Goal: Task Accomplishment & Management: Complete application form

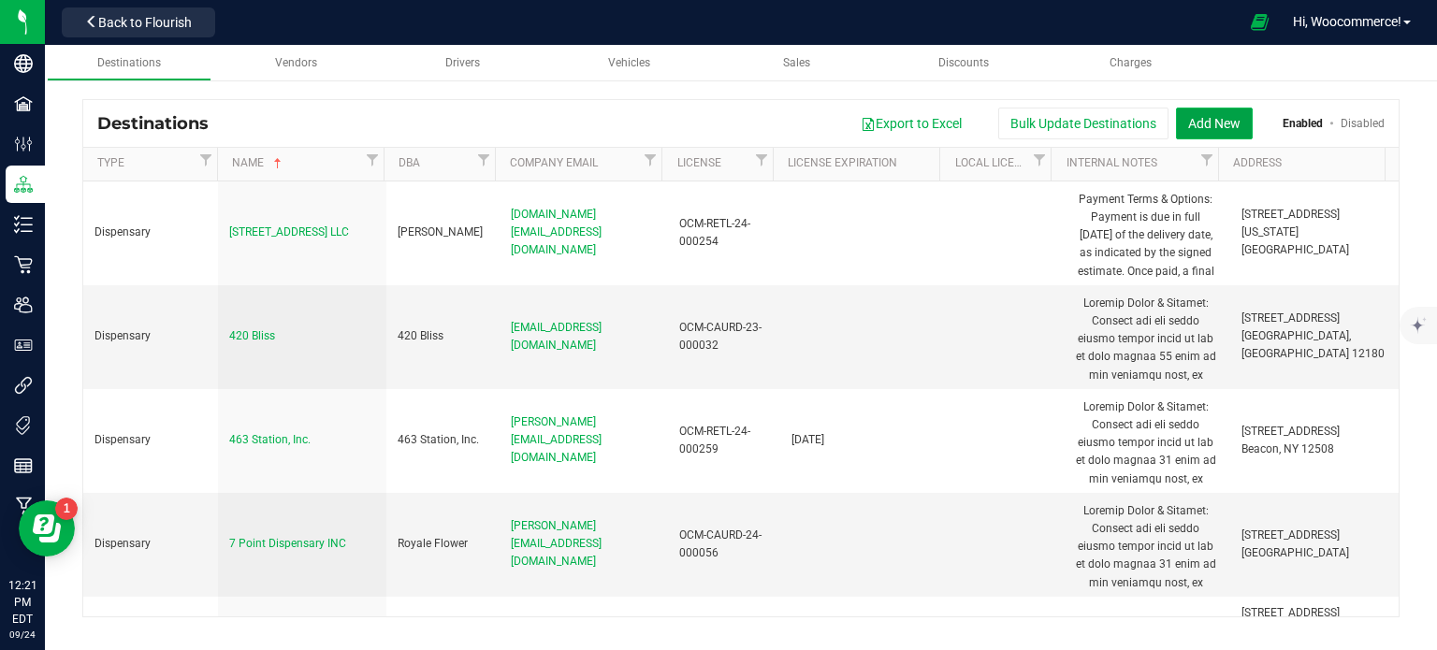
click at [1224, 123] on button "Add New" at bounding box center [1214, 124] width 77 height 32
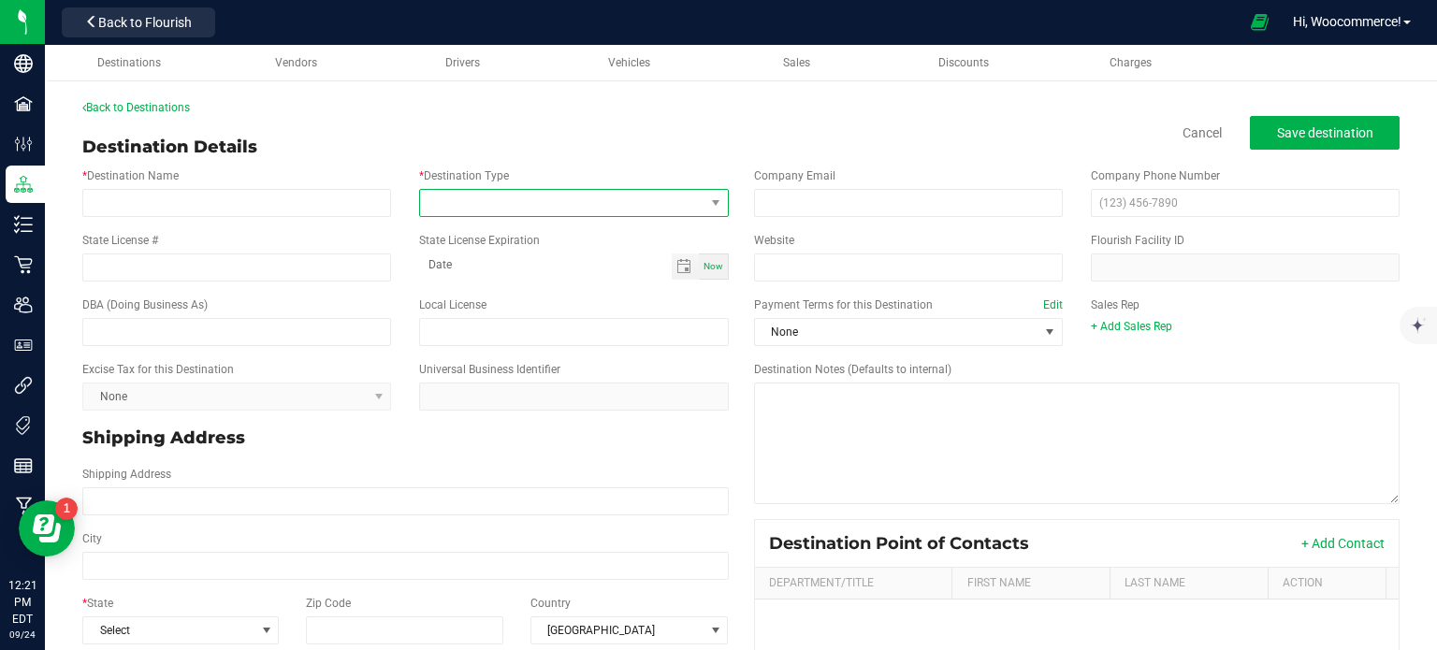
click at [553, 215] on span at bounding box center [561, 203] width 283 height 26
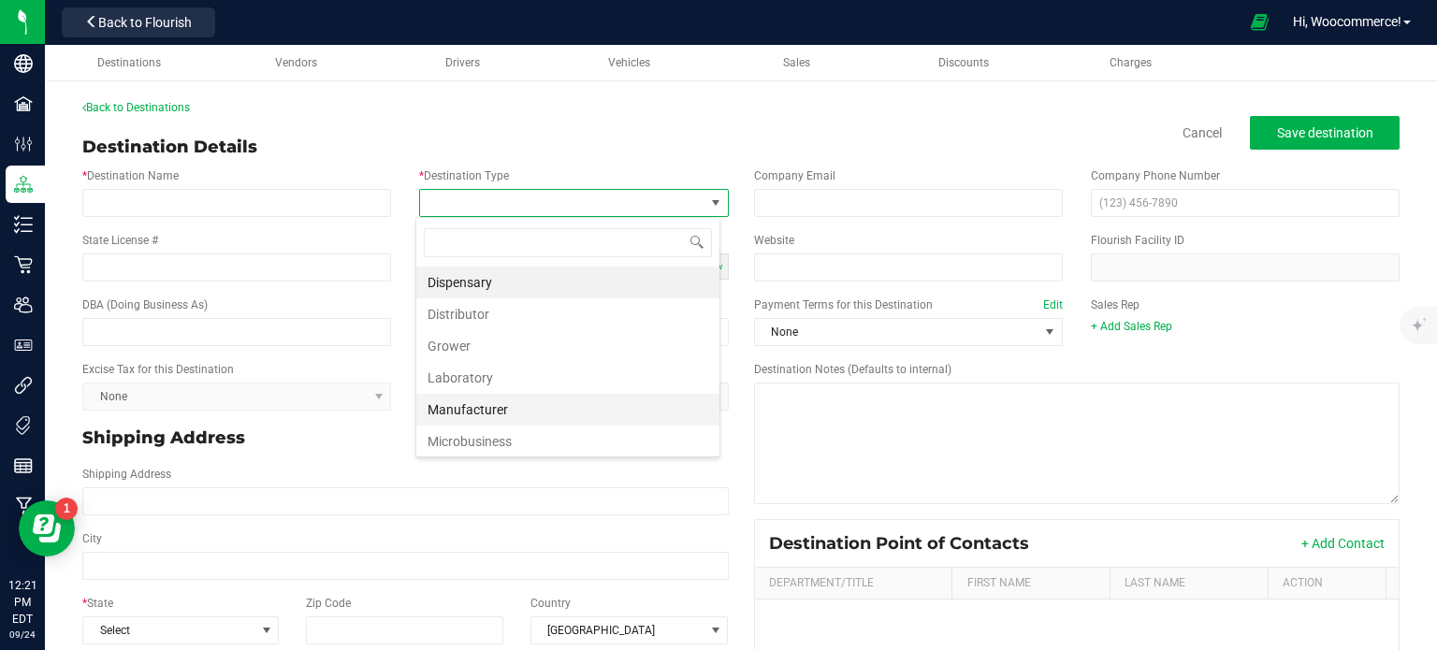
scroll to position [64, 0]
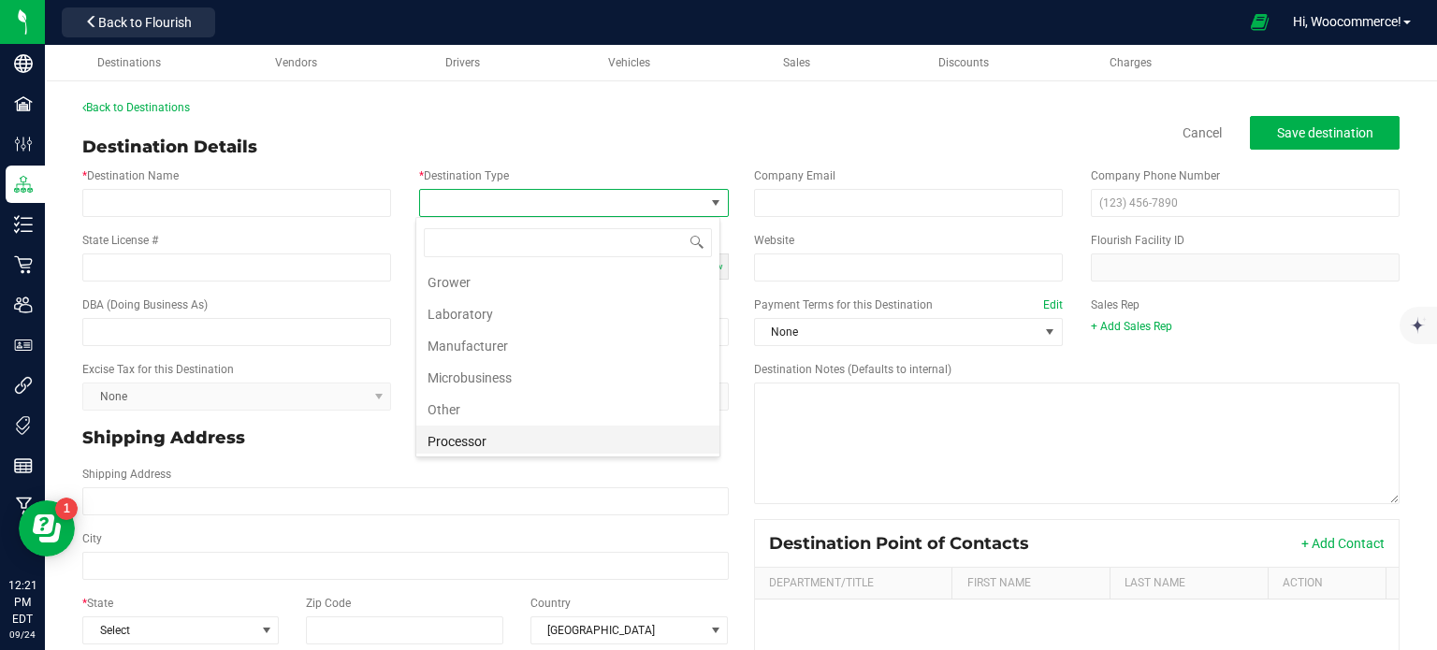
click at [524, 431] on li "Processor" at bounding box center [567, 442] width 303 height 32
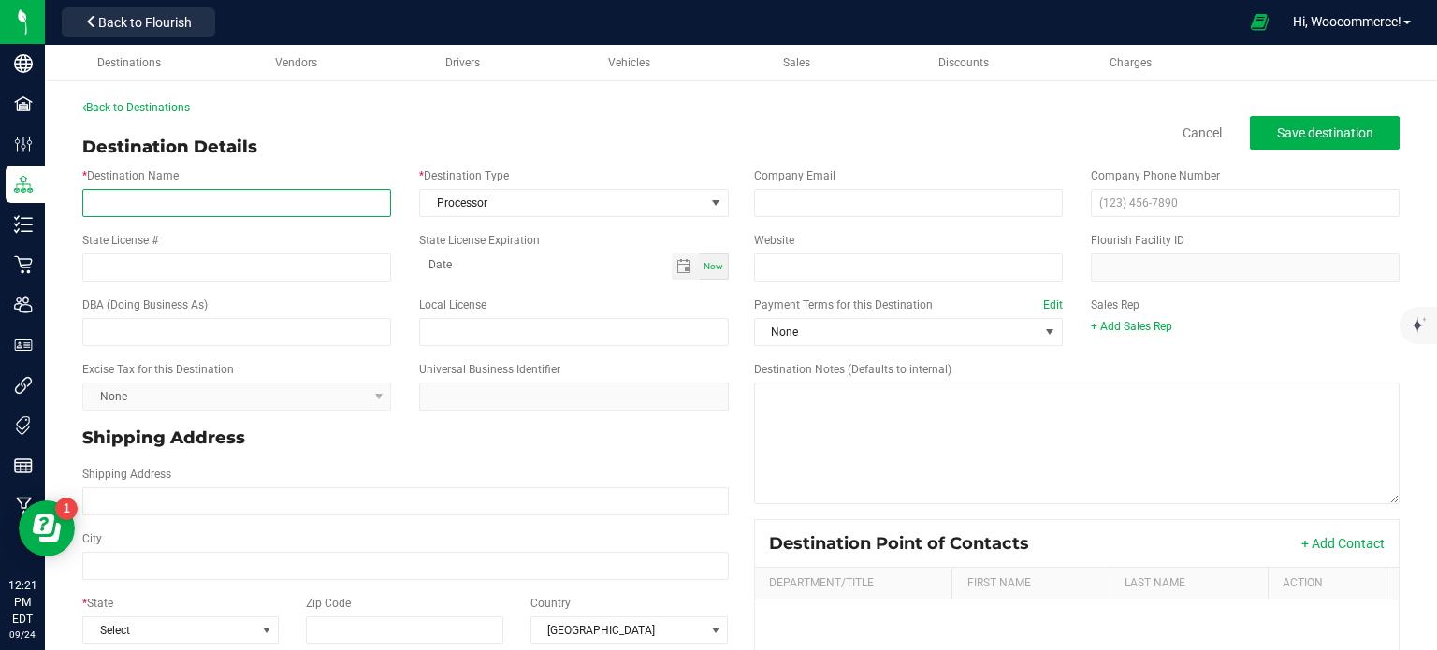
click at [210, 198] on input "* Destination Name" at bounding box center [236, 203] width 309 height 28
type input "Green Mountain Organics"
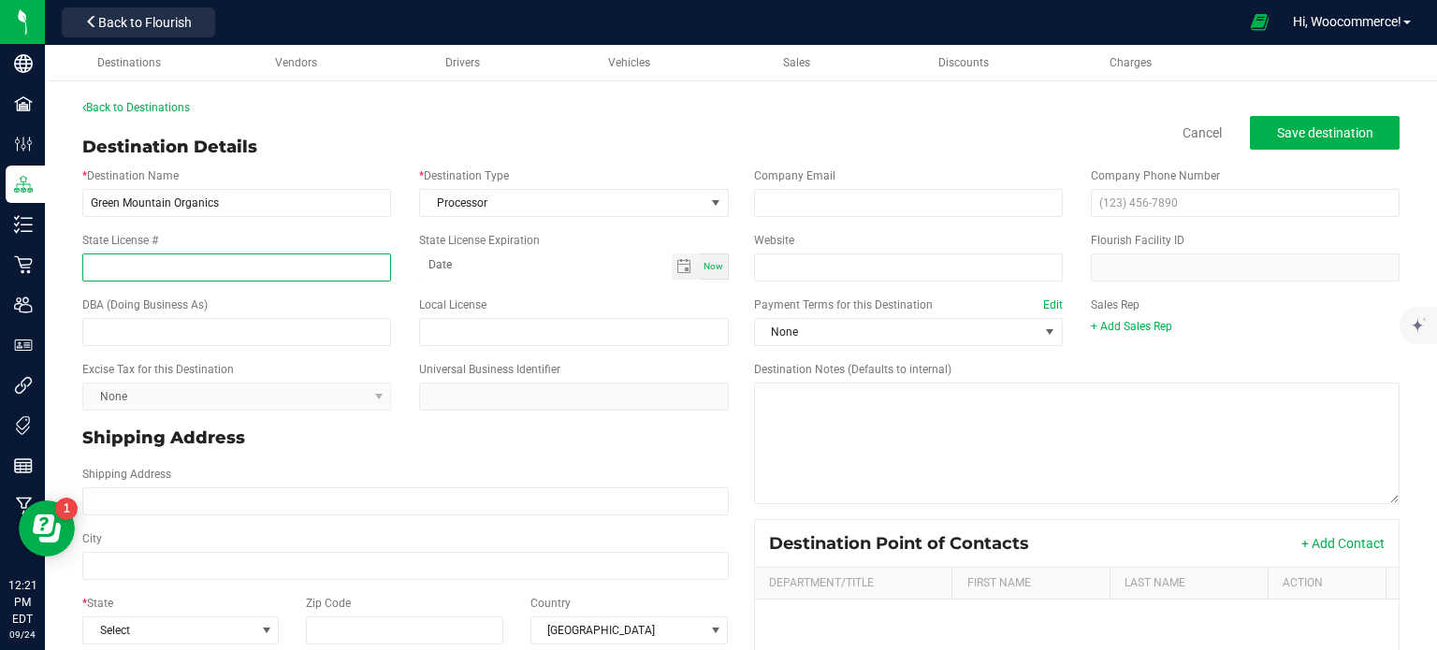
click at [217, 262] on input "State License #" at bounding box center [236, 267] width 309 height 28
type input "OCM-PROC-24-000015"
click at [171, 330] on input "text" at bounding box center [236, 332] width 309 height 28
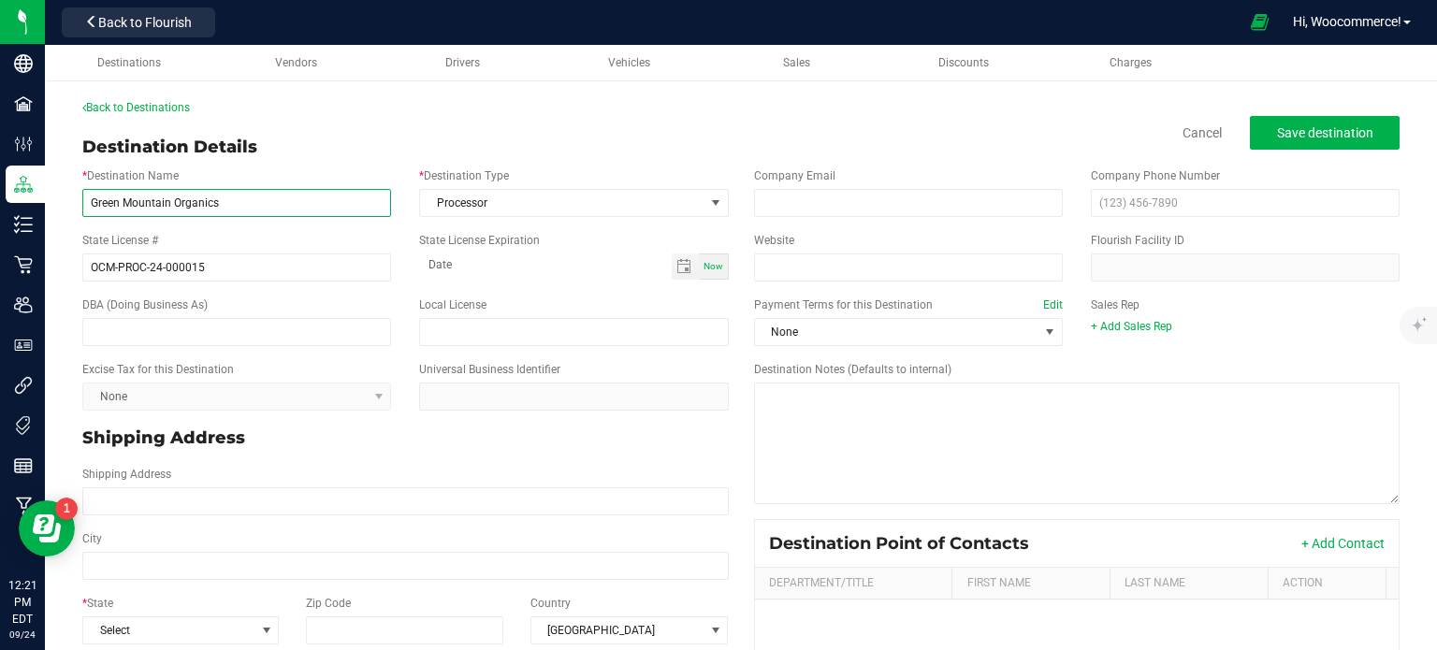
drag, startPoint x: 246, startPoint y: 192, endPoint x: 78, endPoint y: 199, distance: 168.5
click at [78, 199] on div "* Destination Name Green Mountain Organics" at bounding box center [236, 192] width 337 height 50
click at [99, 329] on input "text" at bounding box center [236, 332] width 309 height 28
paste input "Green Mountain Organics"
type input "Green Mountain Organics"
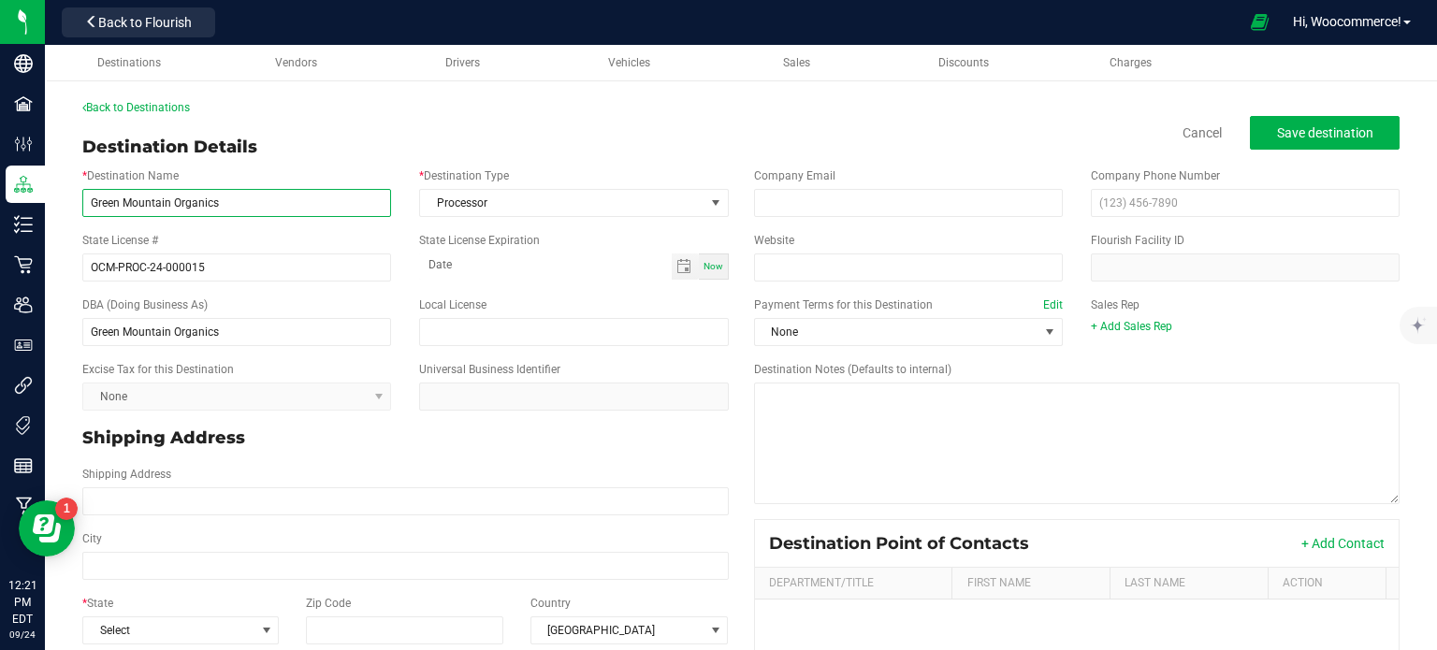
drag, startPoint x: 229, startPoint y: 194, endPoint x: 67, endPoint y: 195, distance: 161.8
click at [67, 195] on div "Back to Destinations Destination Details Cancel Save destination * Destination …" at bounding box center [741, 493] width 1392 height 827
click at [680, 273] on span "Toggle calendar" at bounding box center [683, 266] width 15 height 15
type input "[PERSON_NAME]"
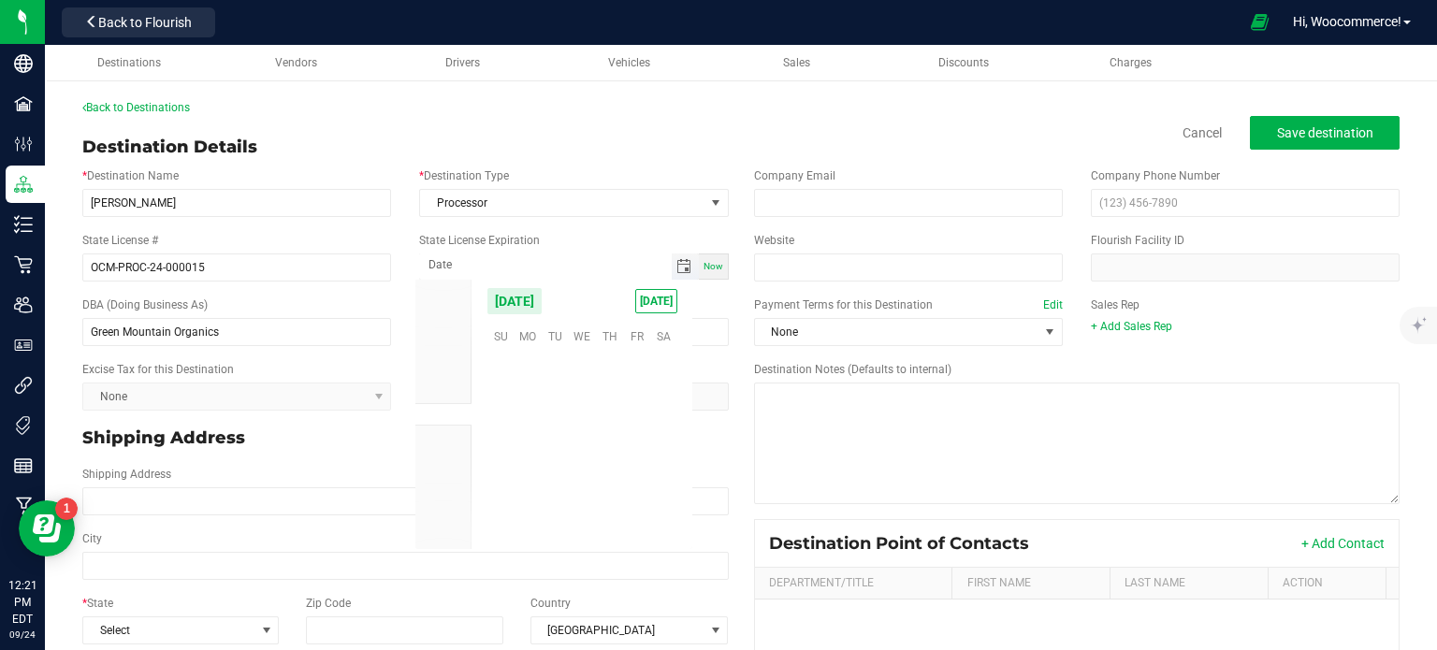
scroll to position [303387, 0]
click at [434, 504] on span "2026" at bounding box center [443, 504] width 26 height 13
click at [441, 462] on span "Mar" at bounding box center [444, 460] width 20 height 13
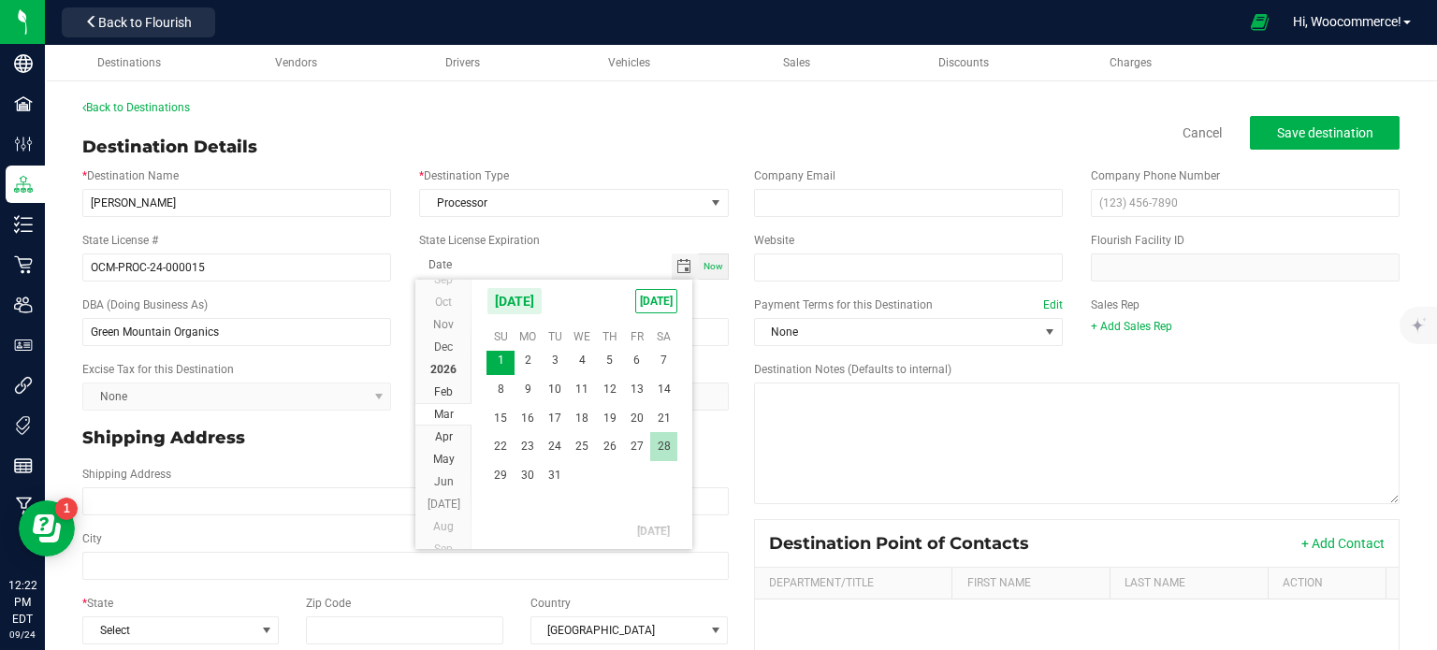
click at [658, 444] on span "28" at bounding box center [663, 446] width 27 height 29
type input "[DATE]"
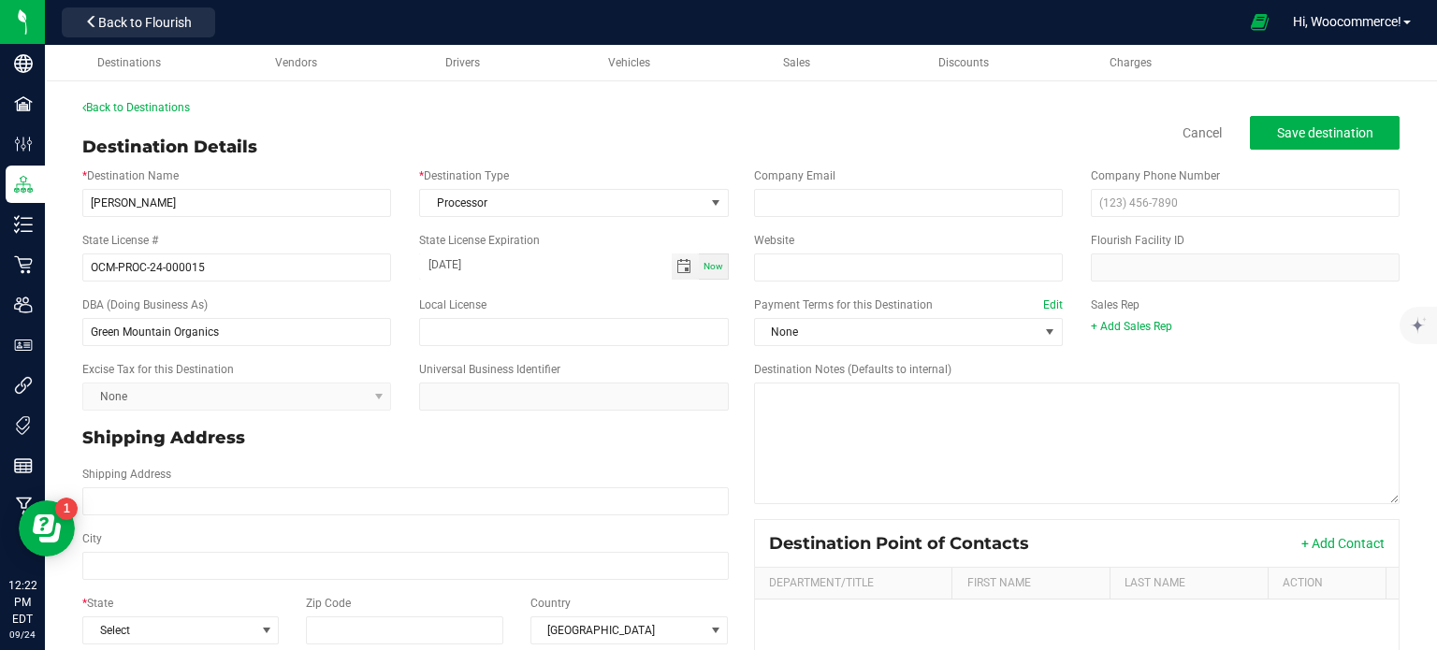
click at [409, 440] on p "Shipping Address" at bounding box center [405, 438] width 646 height 25
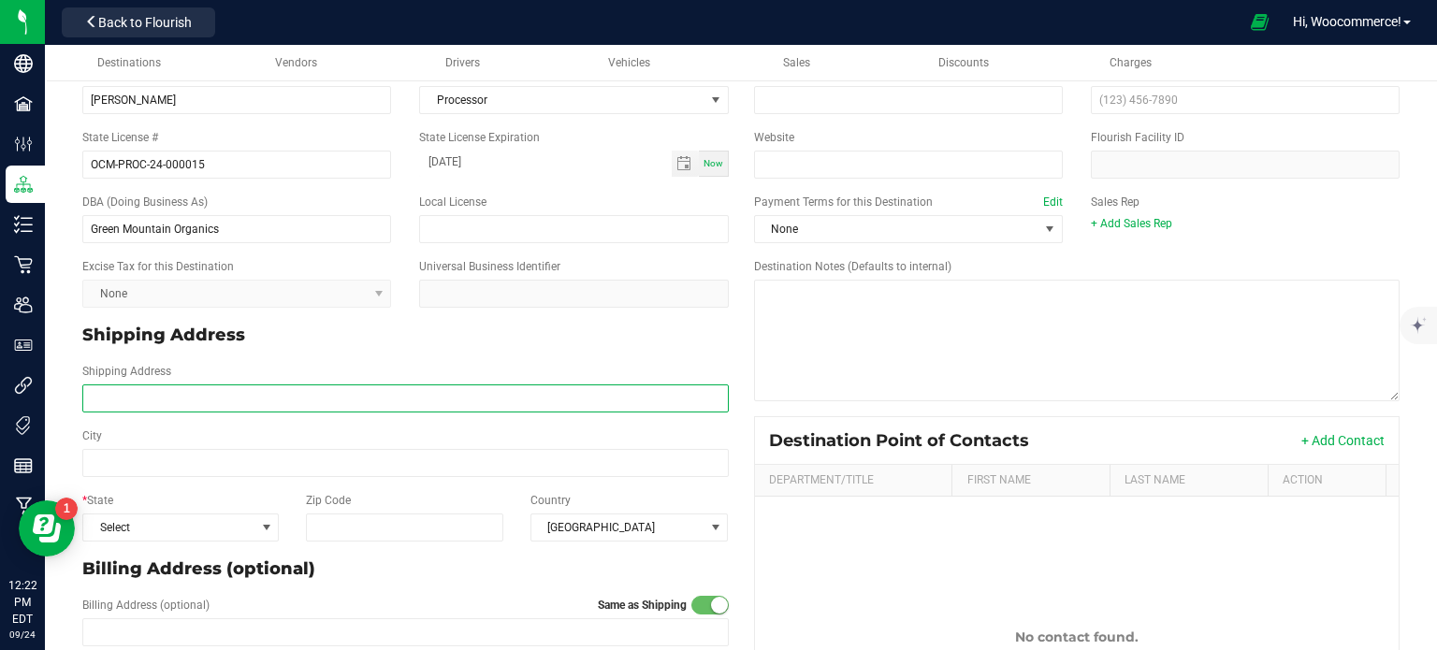
click at [347, 400] on input "Shipping Address" at bounding box center [405, 398] width 646 height 28
click at [195, 403] on input "Shipping Address" at bounding box center [405, 398] width 646 height 28
type input "[STREET_ADDRESS]"
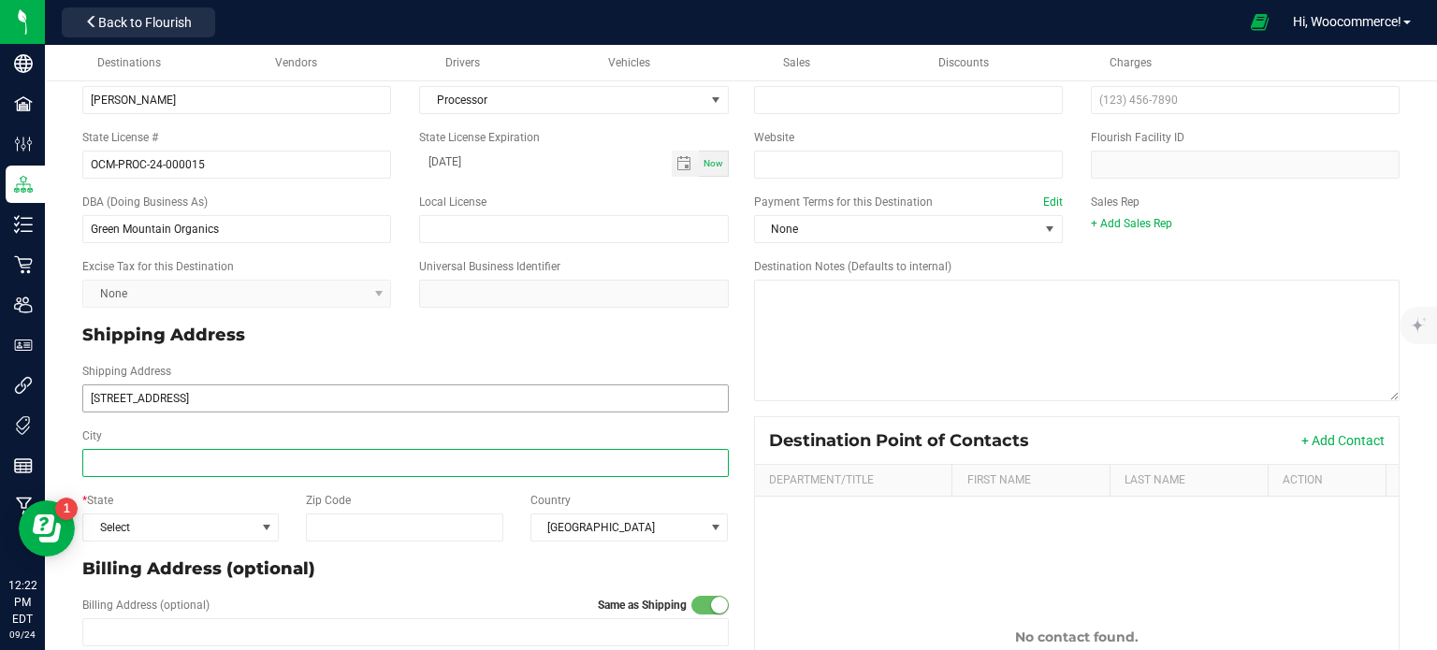
type input "[STREET_ADDRESS]"
type input "Brookyln"
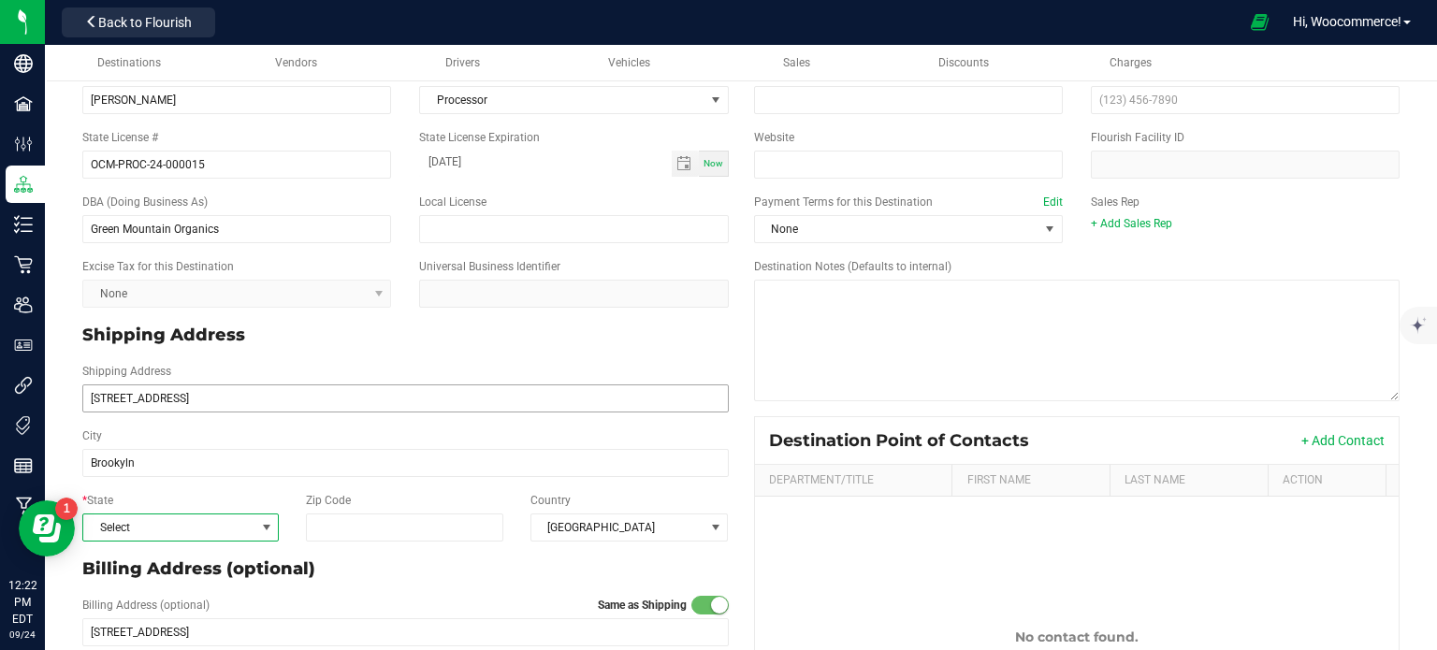
type input "Brookyln"
type input "11232"
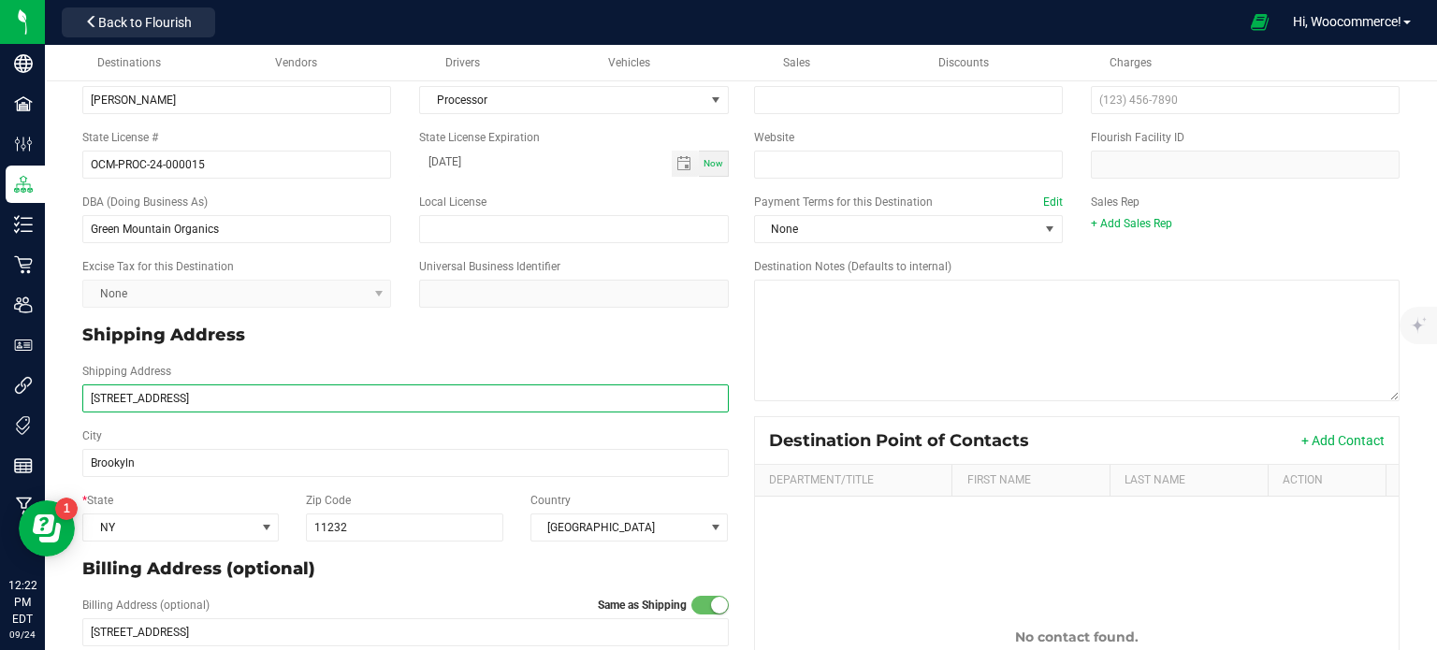
type input "11232"
click at [210, 402] on input "[STREET_ADDRESS]" at bounding box center [405, 398] width 646 height 28
type input "[STREET_ADDRESS]"
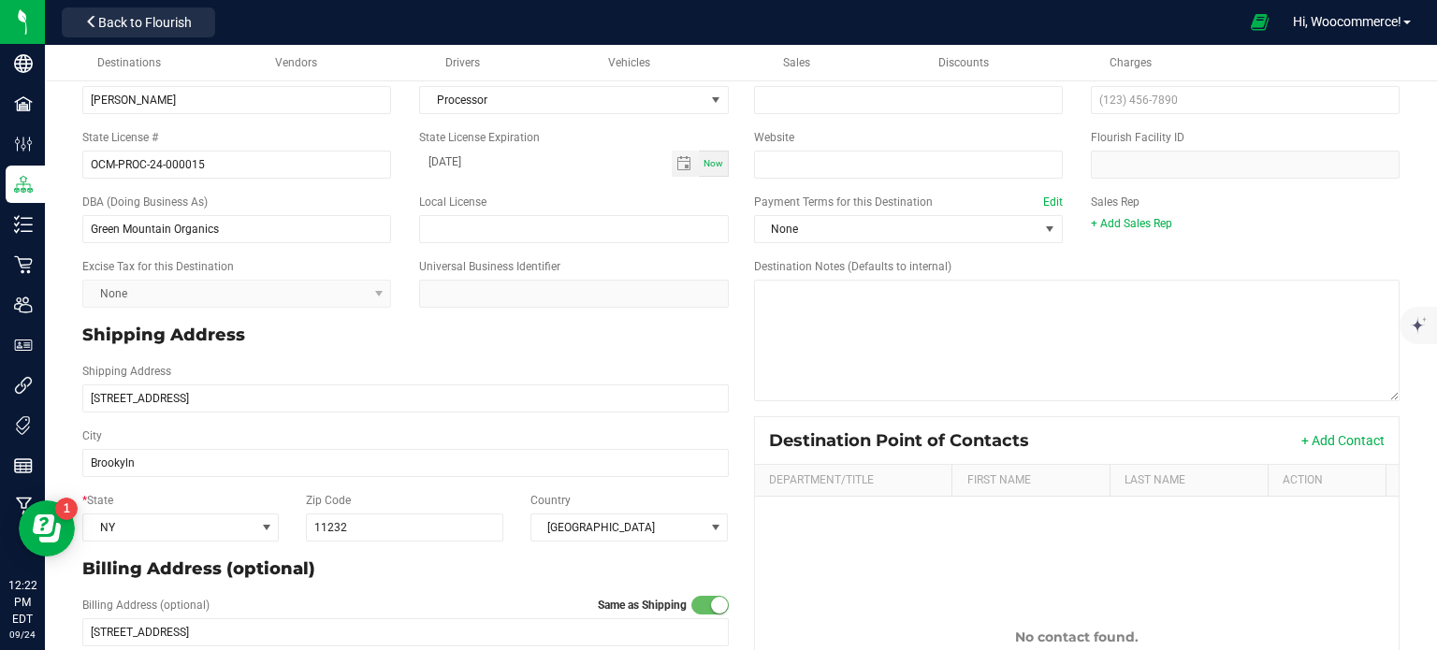
type input "[STREET_ADDRESS]"
click at [343, 344] on p "Shipping Address" at bounding box center [405, 335] width 646 height 25
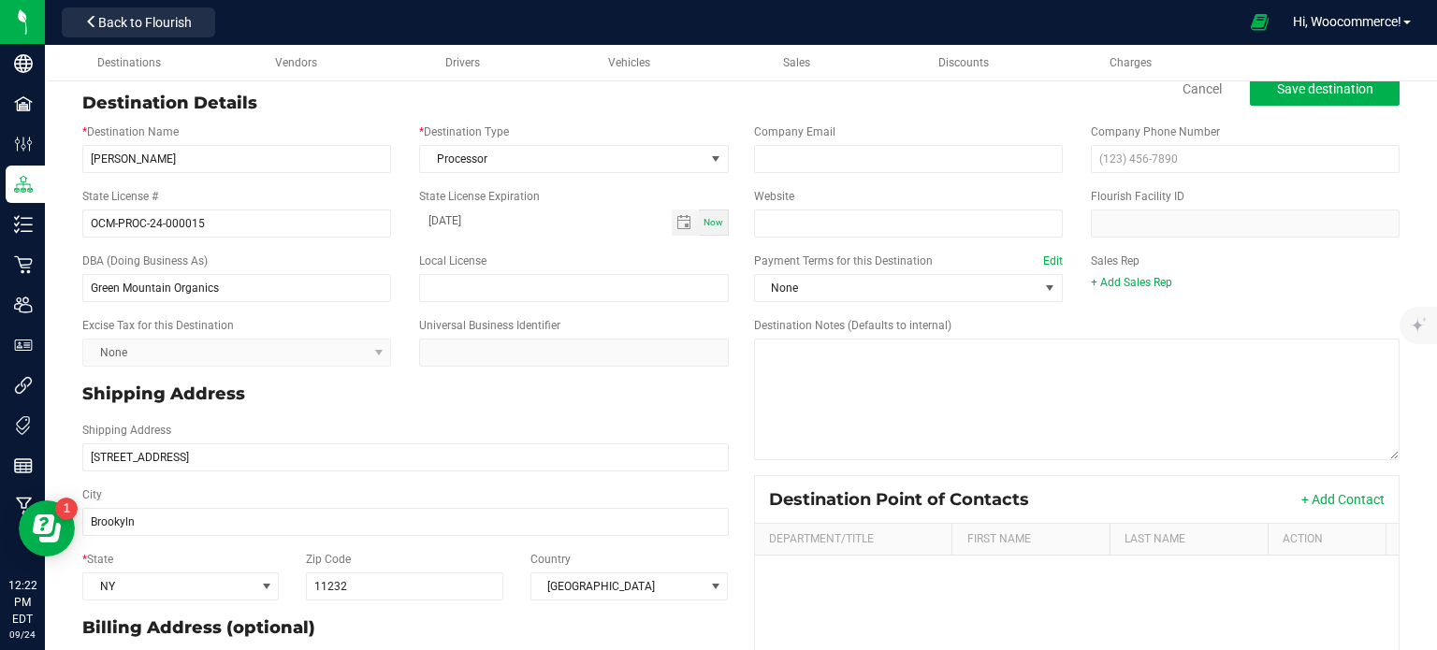
scroll to position [0, 0]
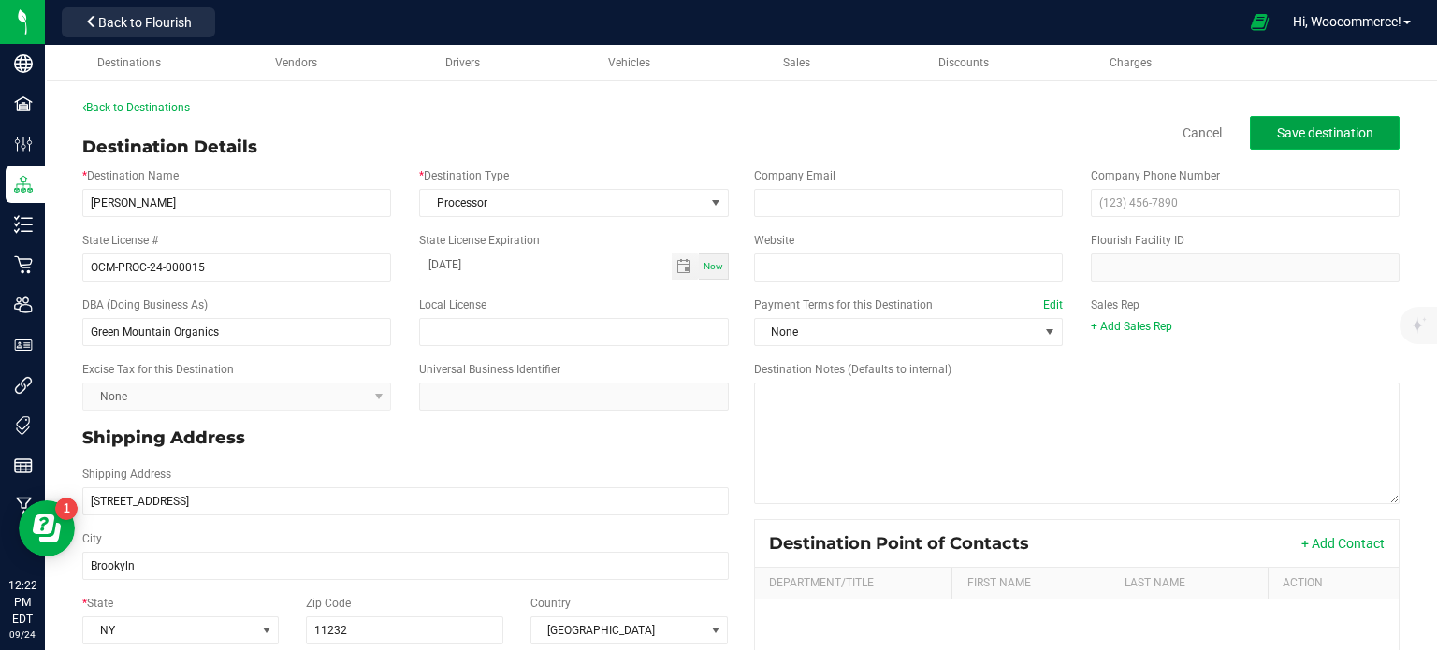
click at [1299, 133] on span "Save destination" at bounding box center [1325, 132] width 96 height 15
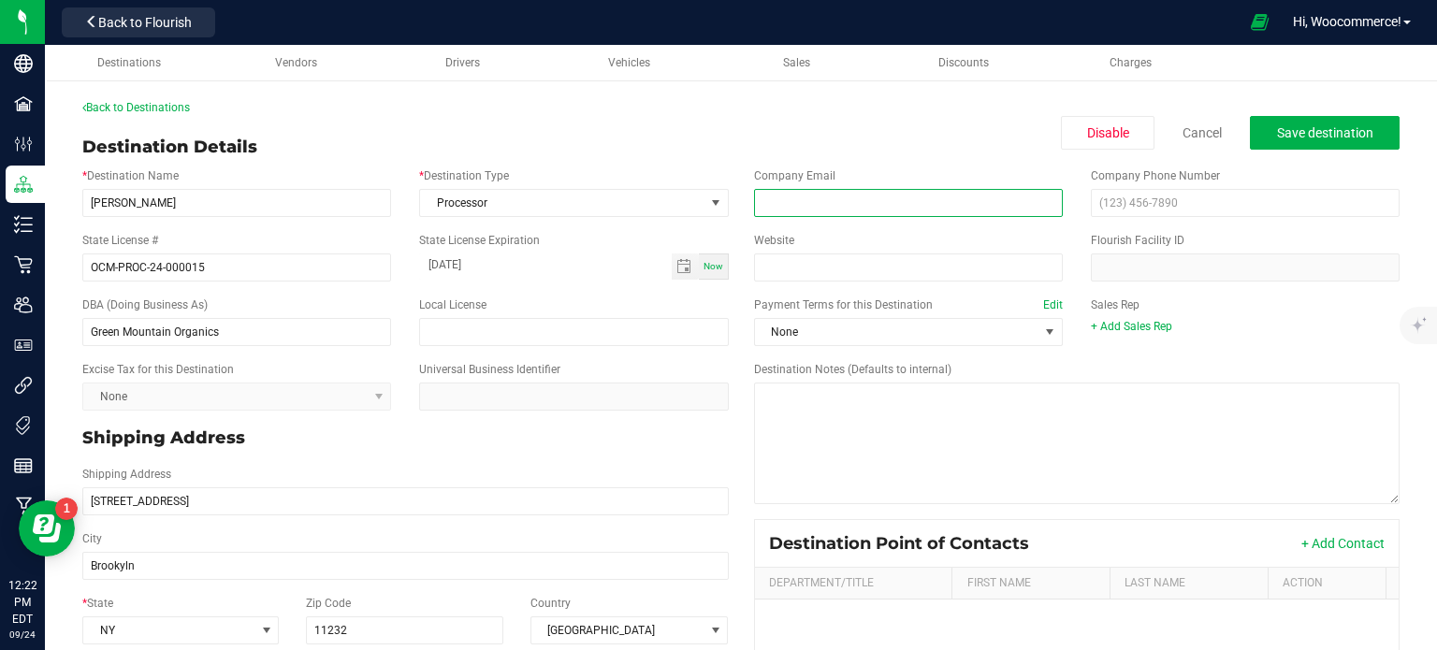
click at [782, 193] on input "email" at bounding box center [908, 203] width 309 height 28
paste input "[EMAIL_ADDRESS][DOMAIN_NAME]"
type input "[EMAIL_ADDRESS][DOMAIN_NAME]"
click at [1257, 145] on button "Save destination" at bounding box center [1325, 133] width 150 height 34
